Goal: Check status

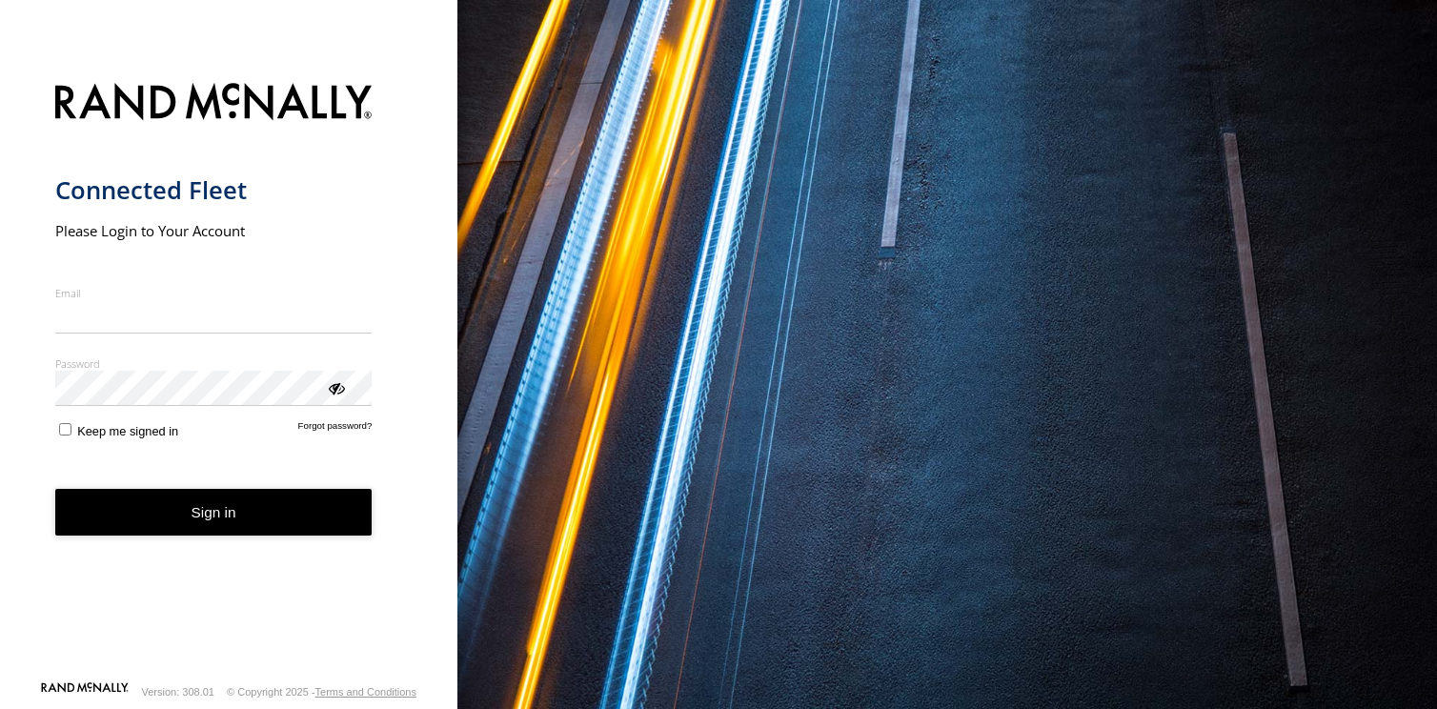
type input "**********"
click at [244, 529] on button "Sign in" at bounding box center [213, 512] width 317 height 47
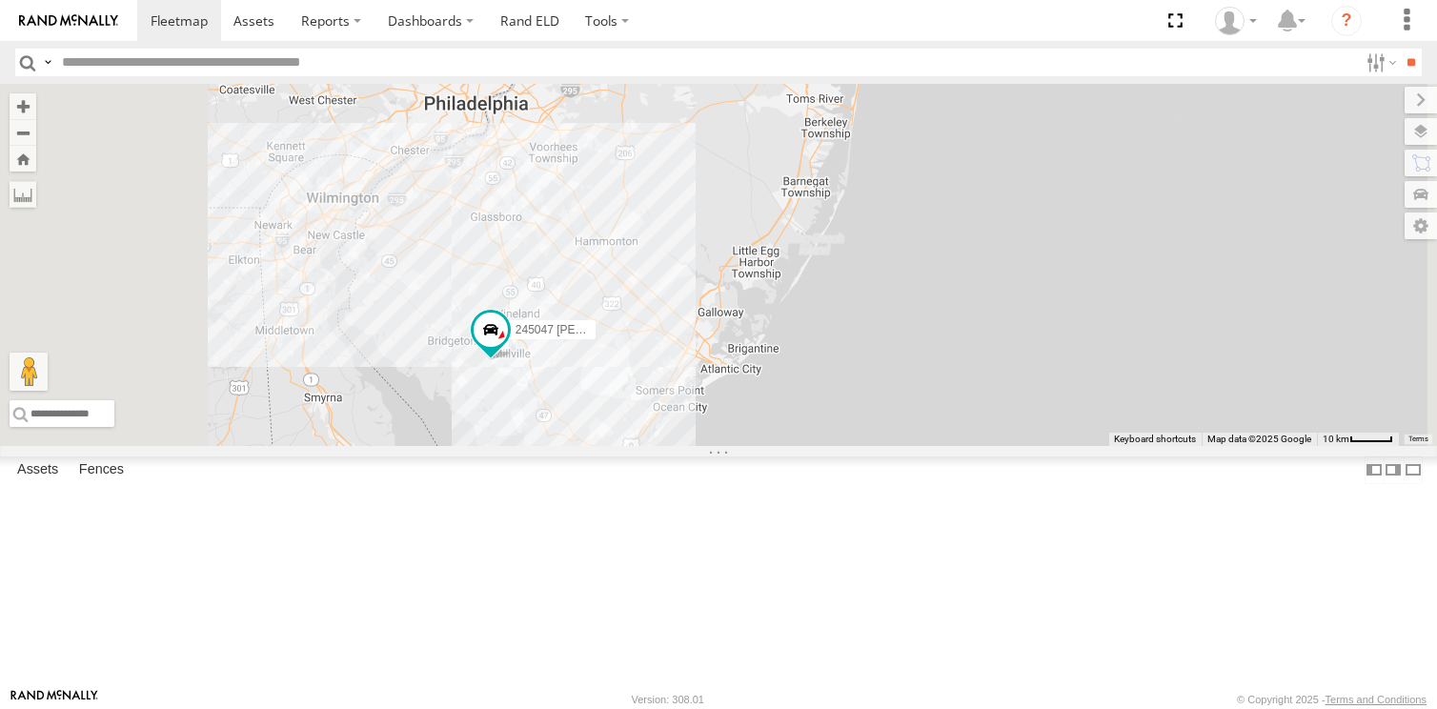
drag, startPoint x: 646, startPoint y: 495, endPoint x: 711, endPoint y: 525, distance: 71.6
click at [711, 446] on div "245047 [PERSON_NAME] 390294 [PERSON_NAME] 3" at bounding box center [718, 265] width 1437 height 362
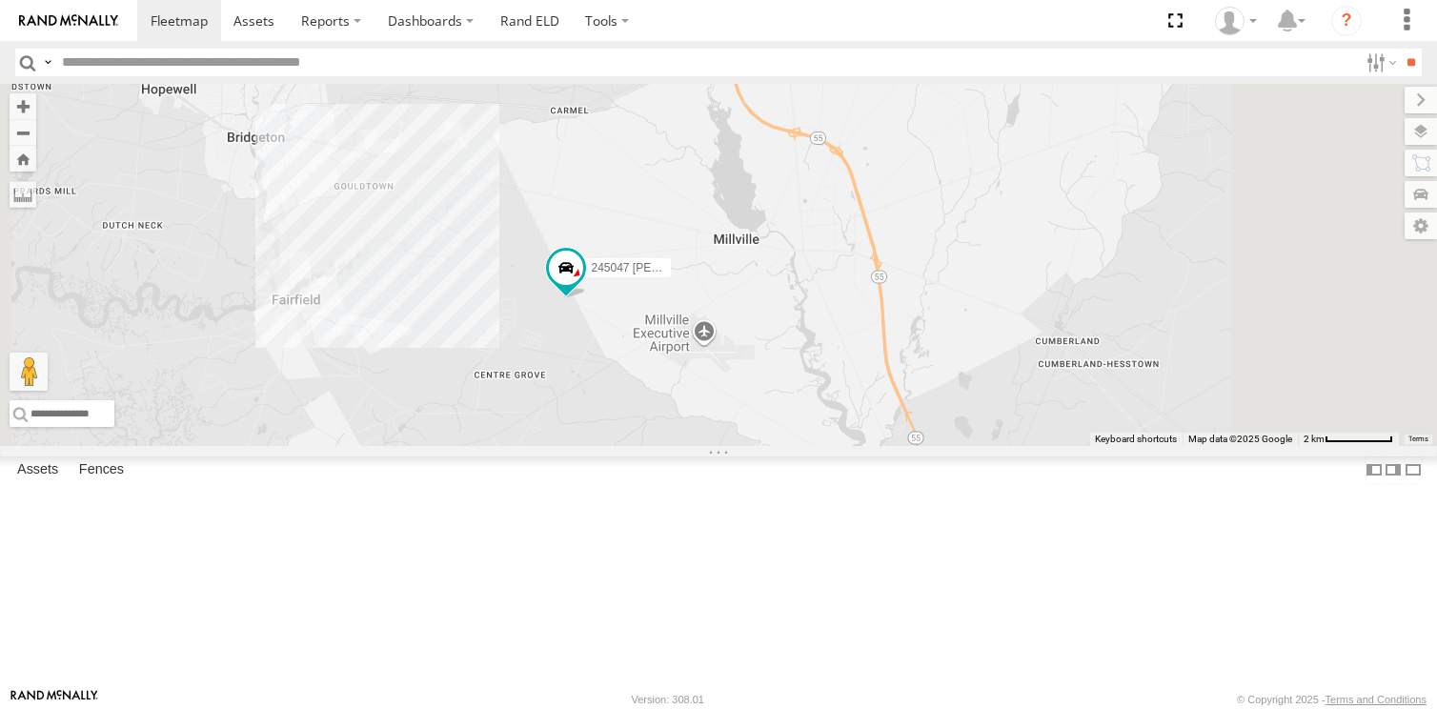
drag, startPoint x: 751, startPoint y: 406, endPoint x: 768, endPoint y: 559, distance: 154.4
click at [768, 446] on div "245047 [PERSON_NAME] 390294 [PERSON_NAME]" at bounding box center [718, 265] width 1437 height 362
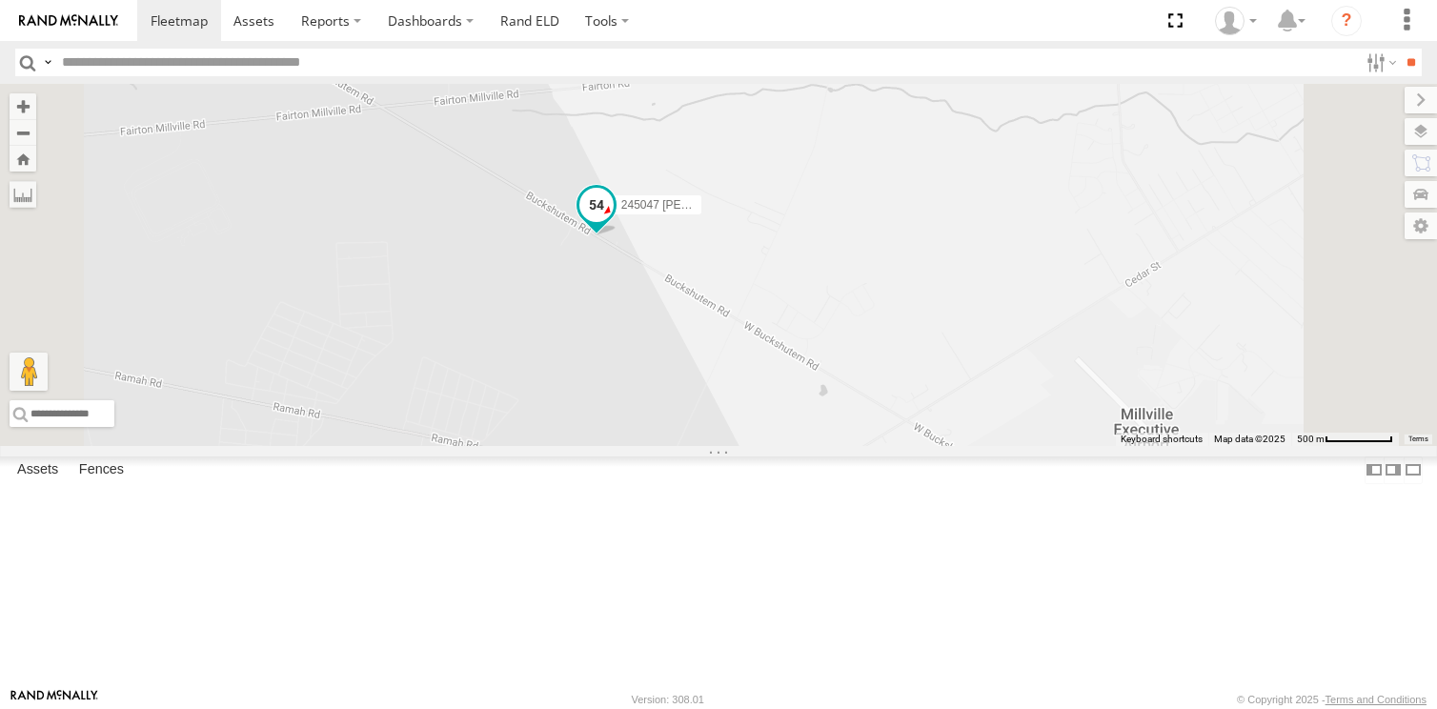
click at [614, 223] on span at bounding box center [596, 206] width 34 height 34
